Goal: Task Accomplishment & Management: Manage account settings

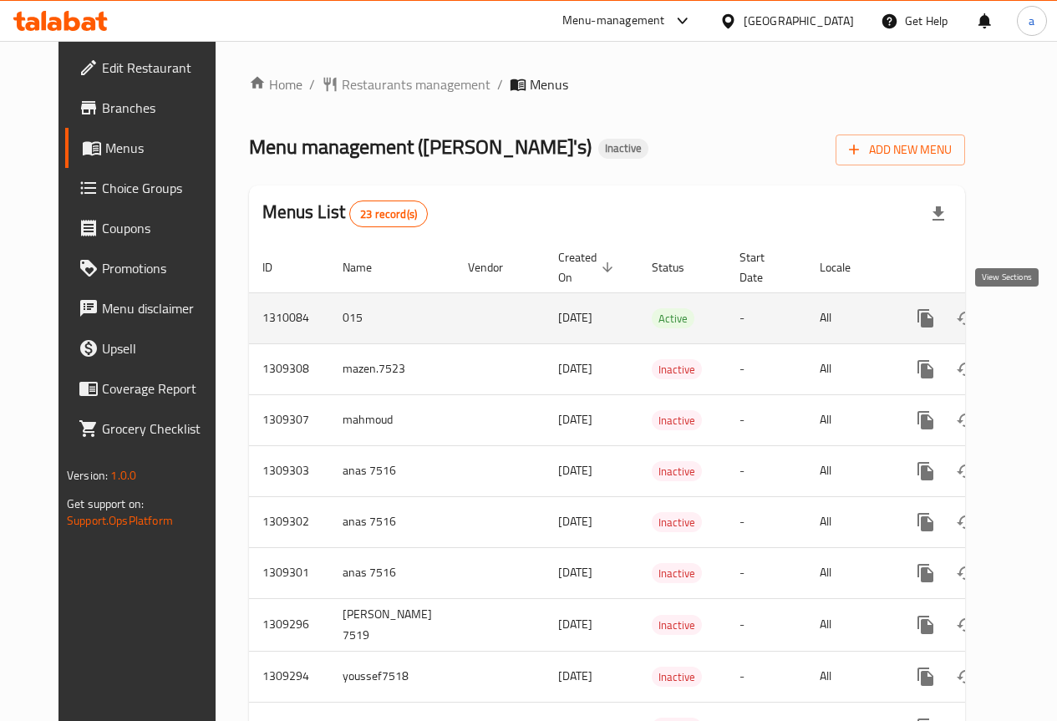
click at [1036, 315] on icon "enhanced table" at bounding box center [1046, 318] width 20 height 20
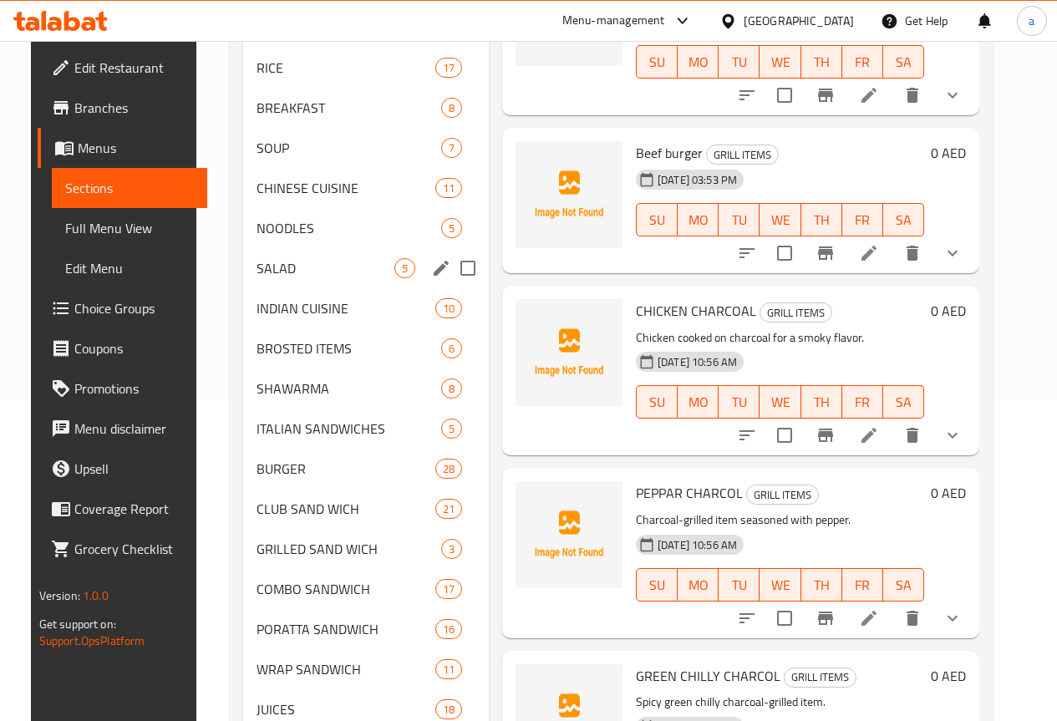
scroll to position [237, 0]
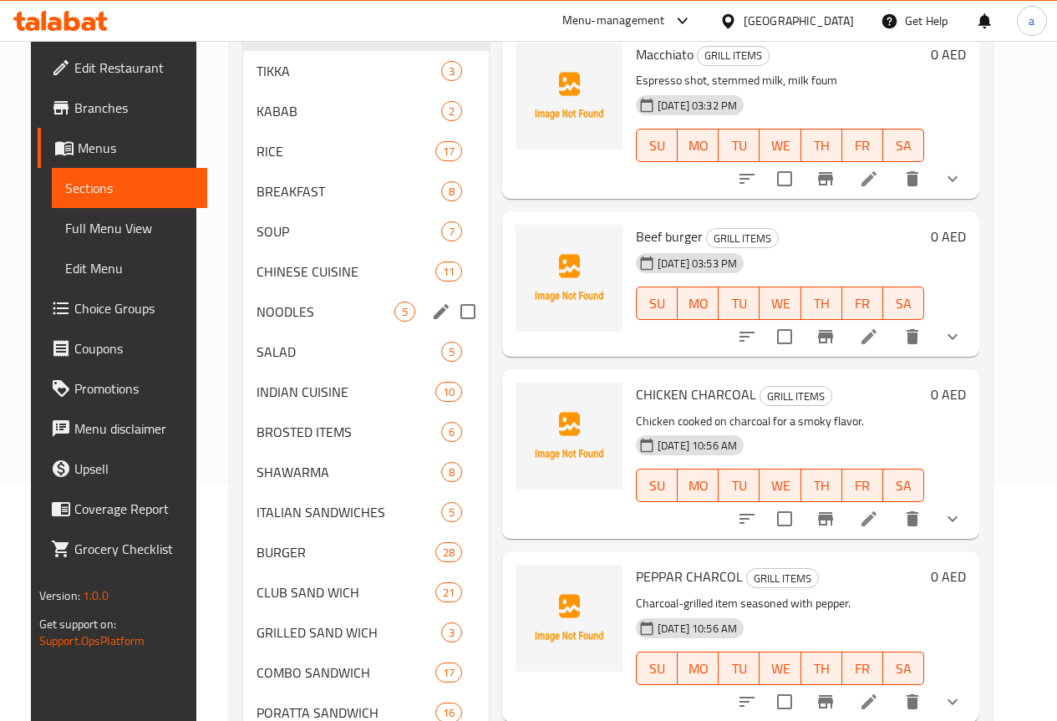
click at [289, 322] on span "NOODLES" at bounding box center [325, 312] width 138 height 20
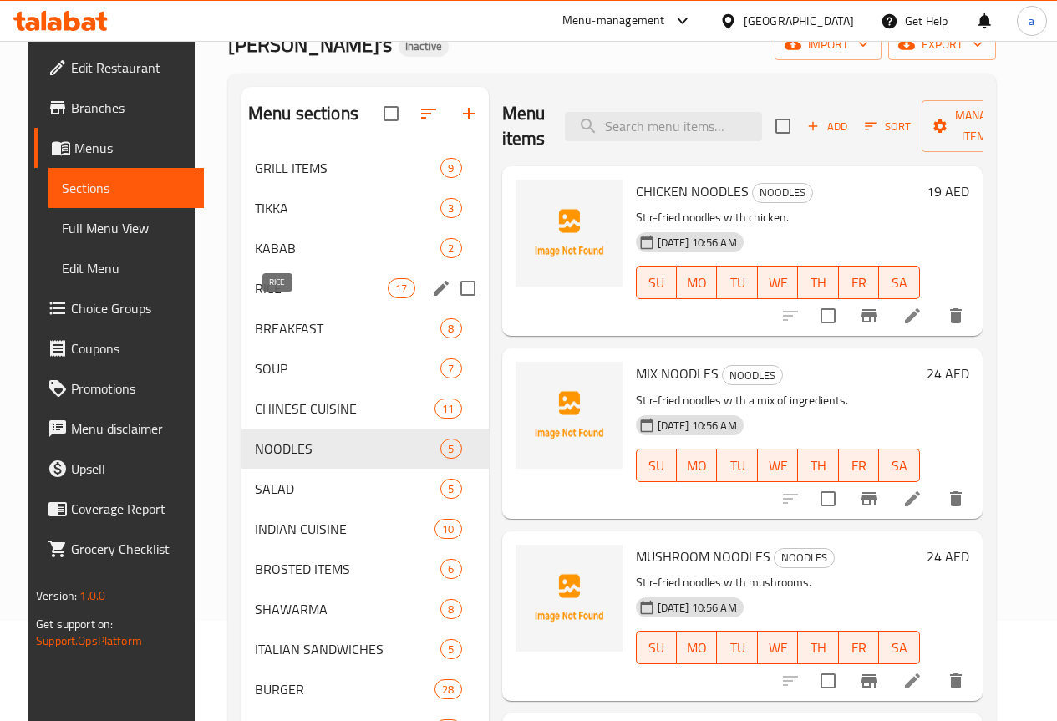
scroll to position [70, 0]
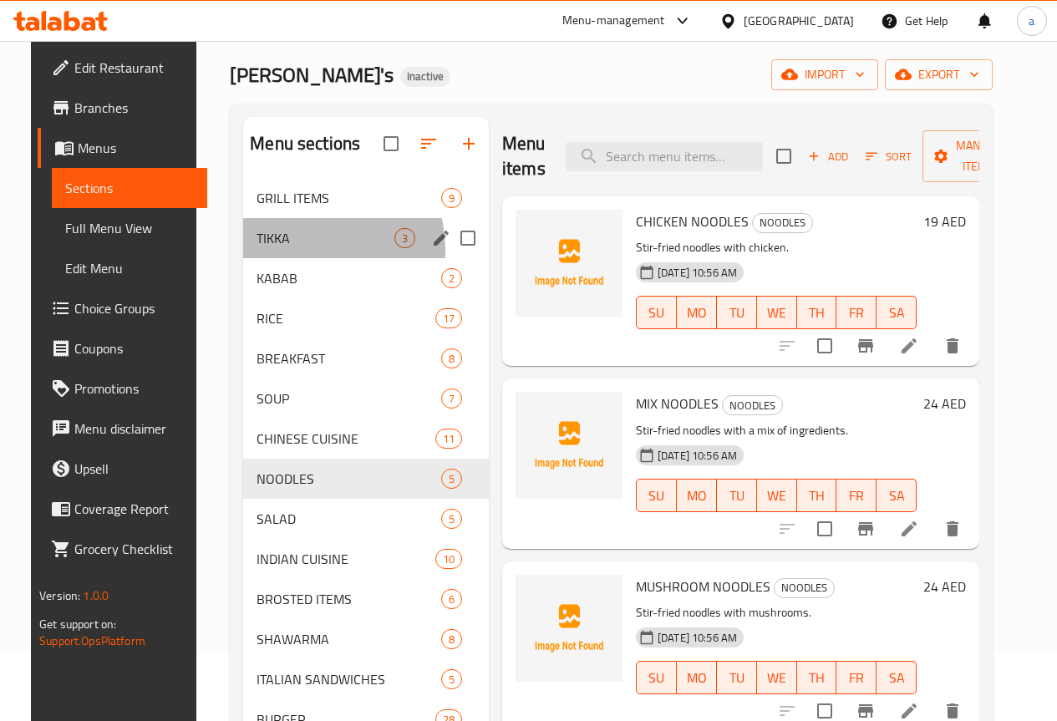
click at [287, 258] on div "TIKKA 3" at bounding box center [366, 238] width 246 height 40
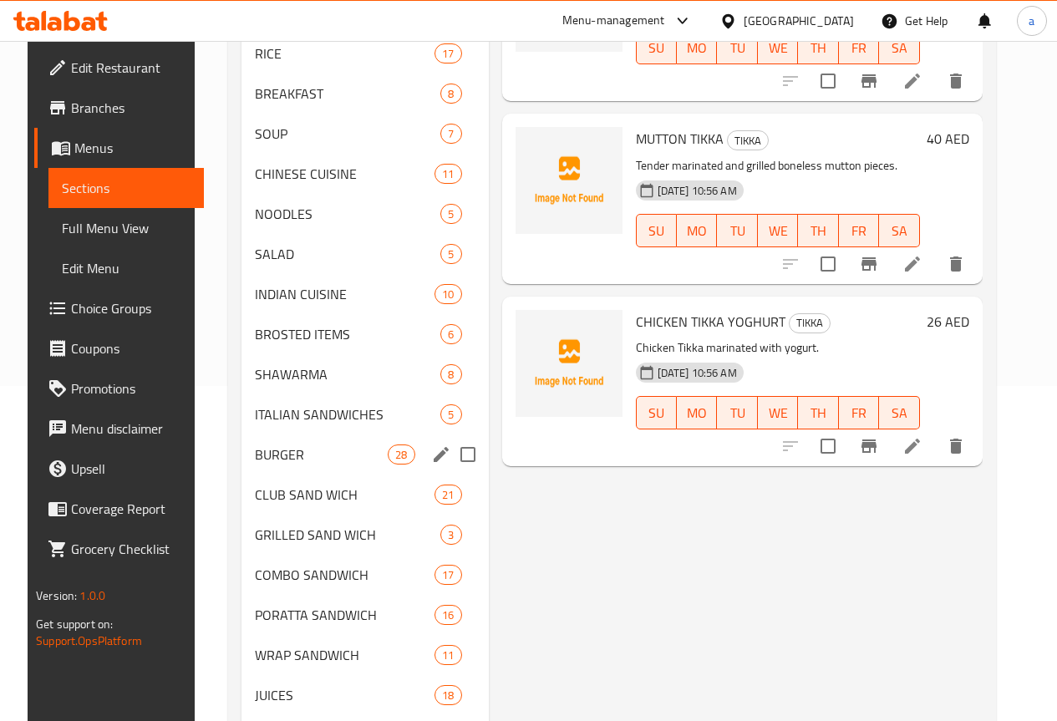
scroll to position [488, 0]
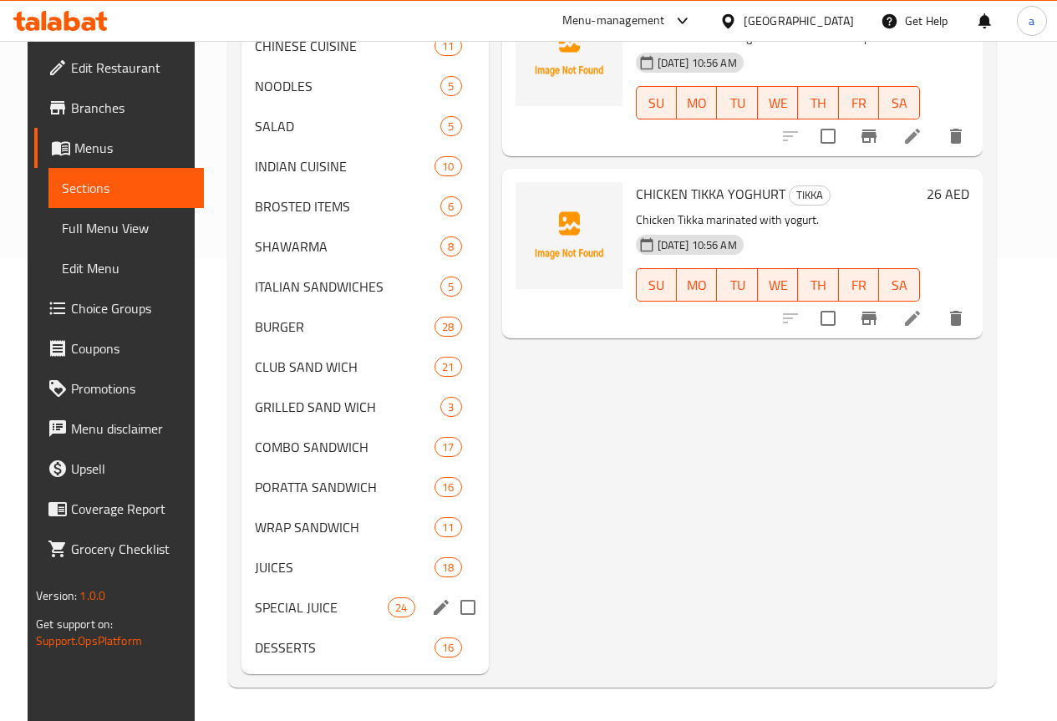
click at [293, 587] on div "SPECIAL JUICE 24" at bounding box center [364, 607] width 247 height 40
